Goal: Task Accomplishment & Management: Manage account settings

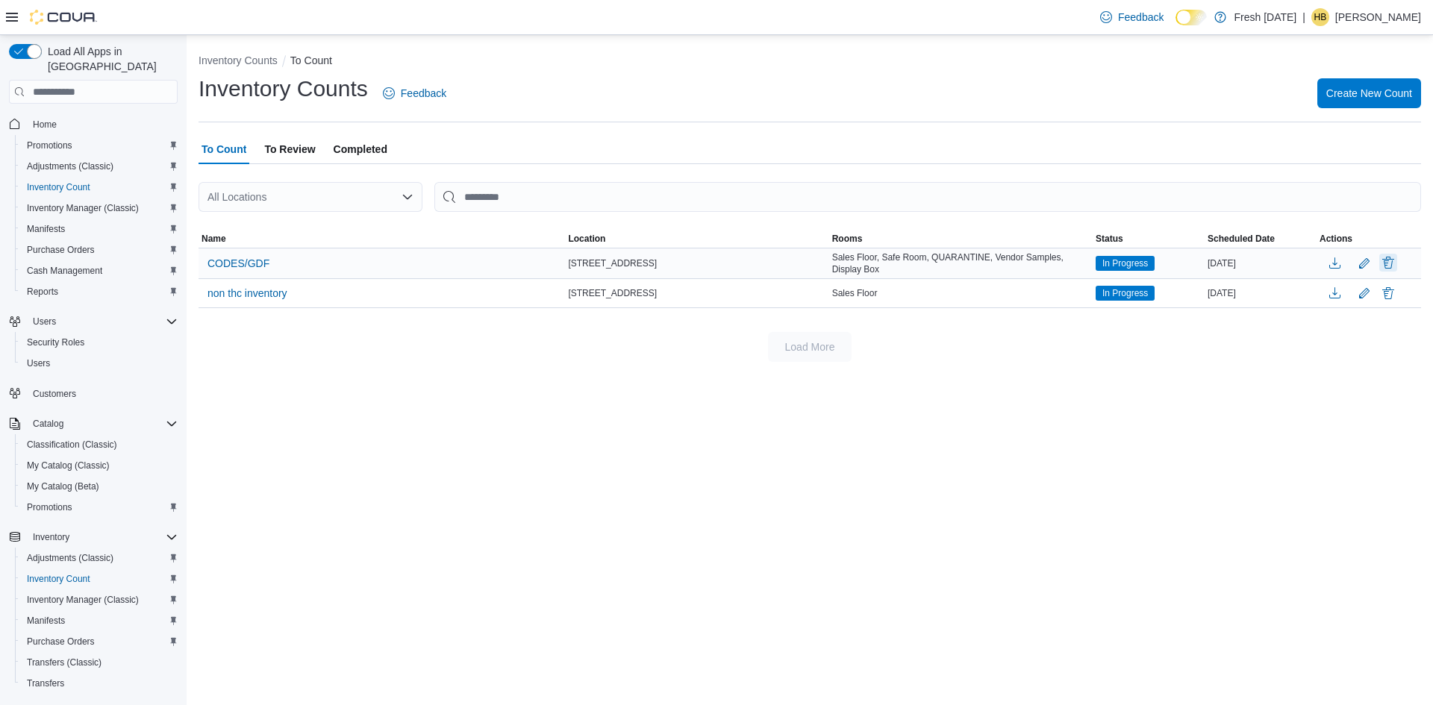
click at [1387, 266] on button "Delete" at bounding box center [1388, 263] width 18 height 18
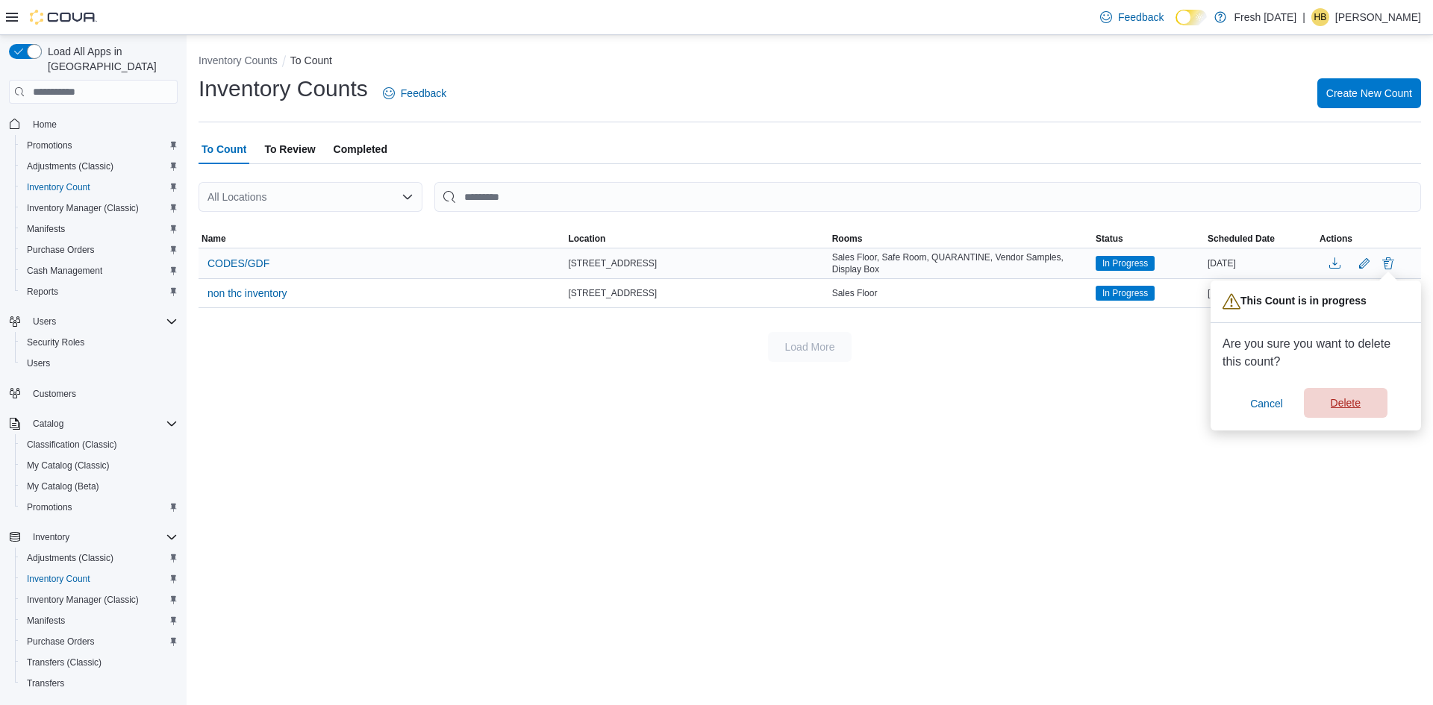
click at [1327, 404] on span "Delete" at bounding box center [1346, 403] width 66 height 30
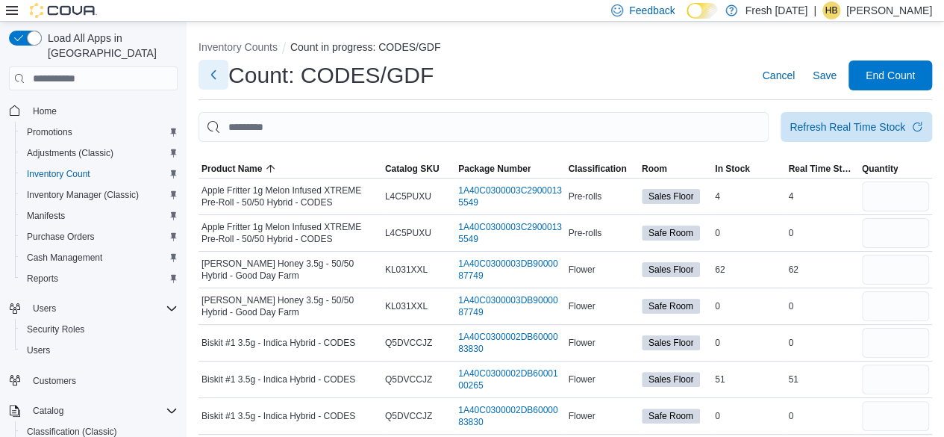
click at [215, 66] on button "Next" at bounding box center [213, 75] width 30 height 30
